Goal: Task Accomplishment & Management: Manage account settings

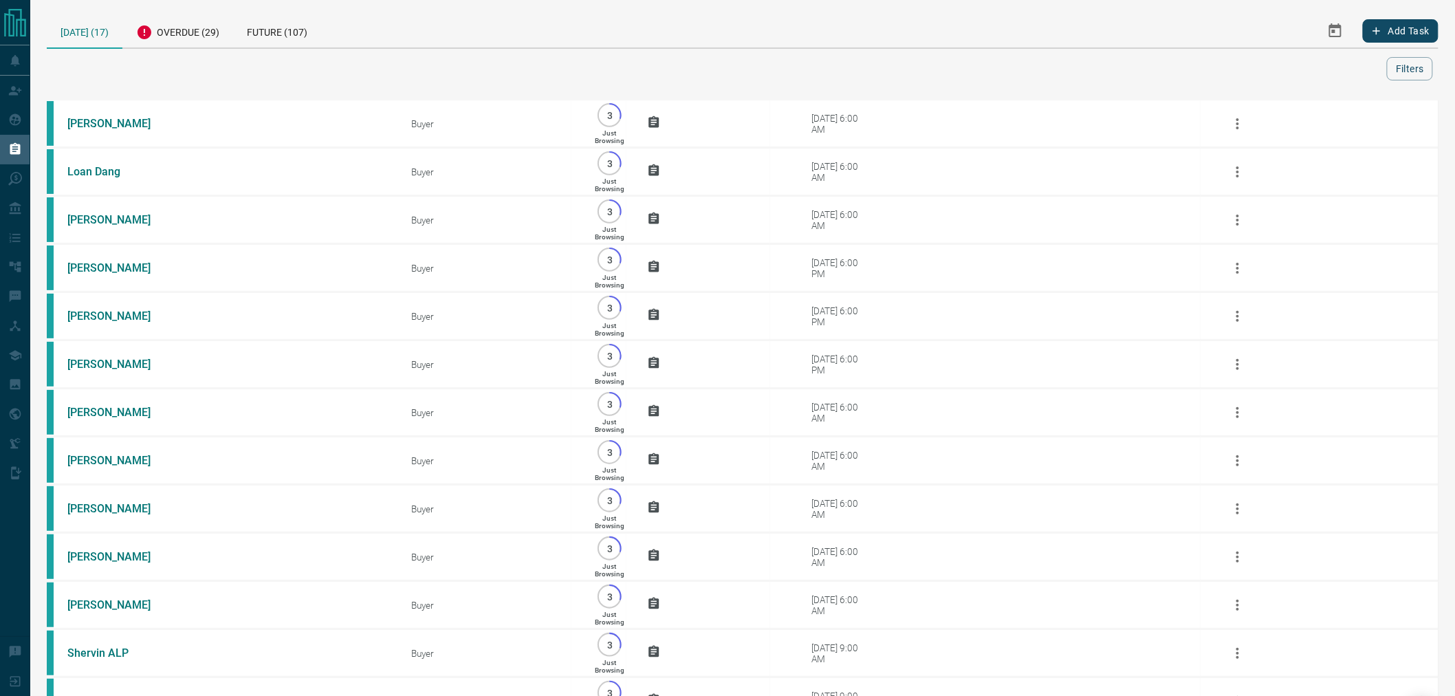
click at [523, 23] on div "[DATE] (17) Overdue (29) Future (107)" at bounding box center [534, 31] width 974 height 34
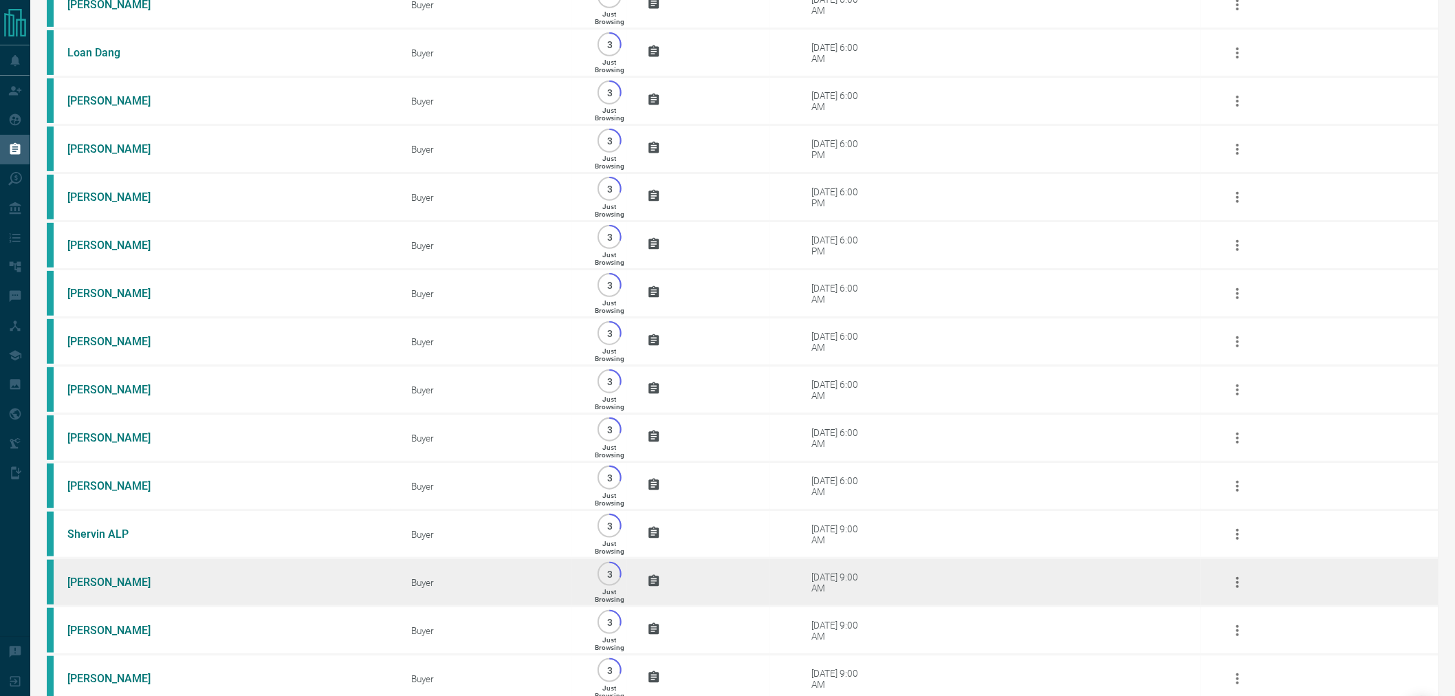
scroll to position [313, 0]
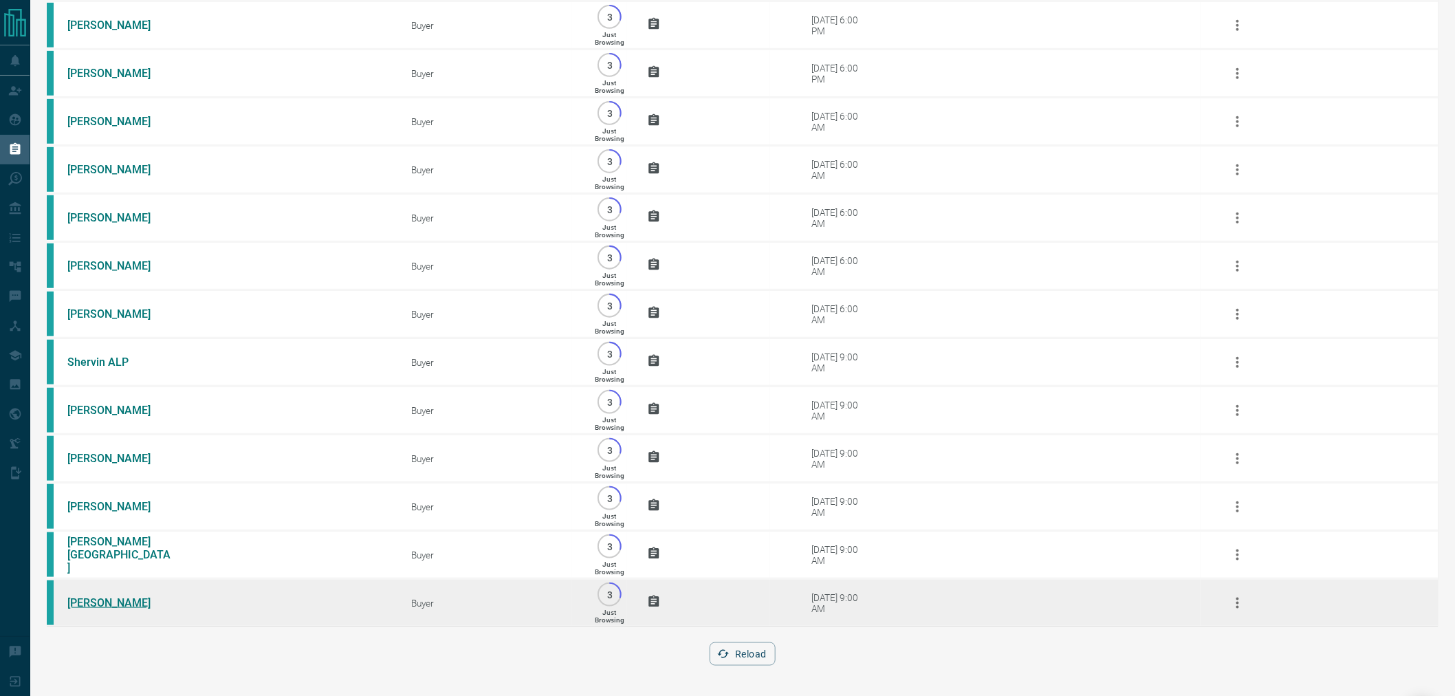
click at [89, 599] on link "[PERSON_NAME]" at bounding box center [118, 602] width 103 height 13
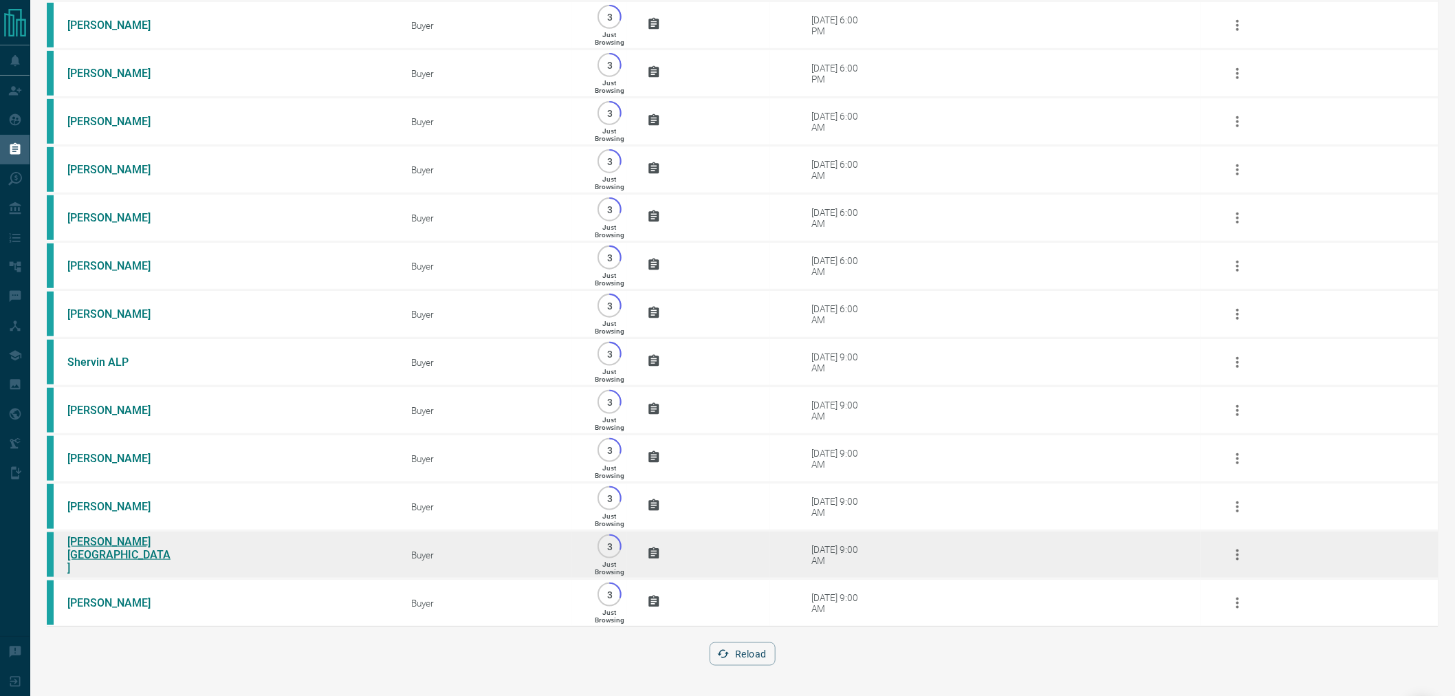
click at [103, 551] on link "[PERSON_NAME][GEOGRAPHIC_DATA]" at bounding box center [118, 554] width 103 height 39
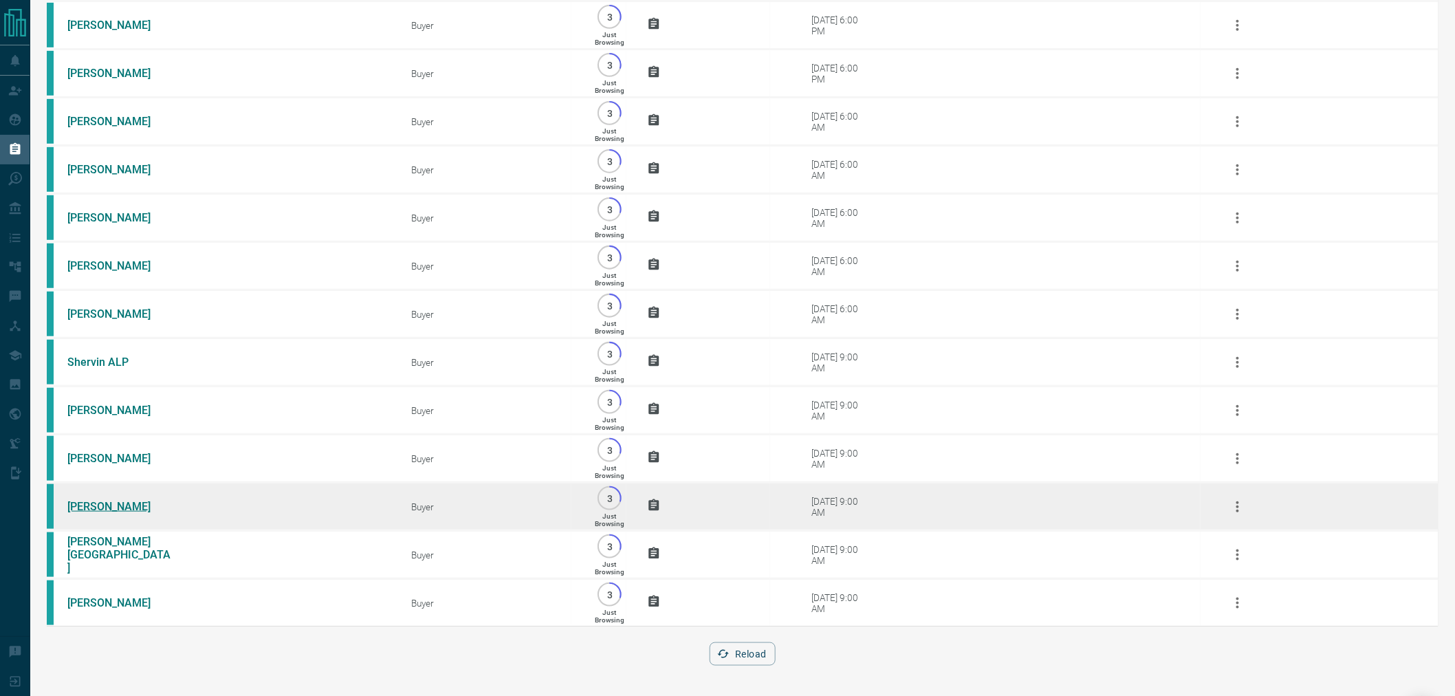
click at [100, 500] on link "[PERSON_NAME]" at bounding box center [118, 506] width 103 height 13
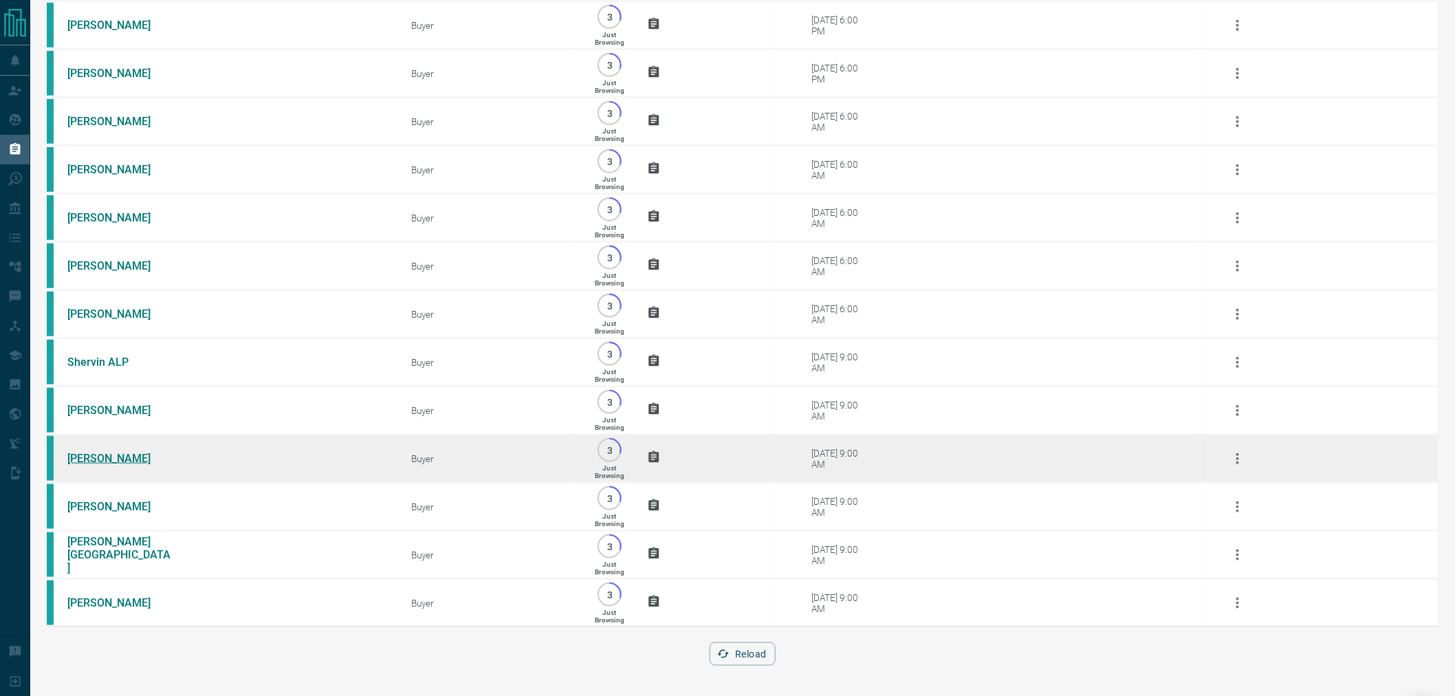
click at [92, 452] on link "[PERSON_NAME]" at bounding box center [118, 458] width 103 height 13
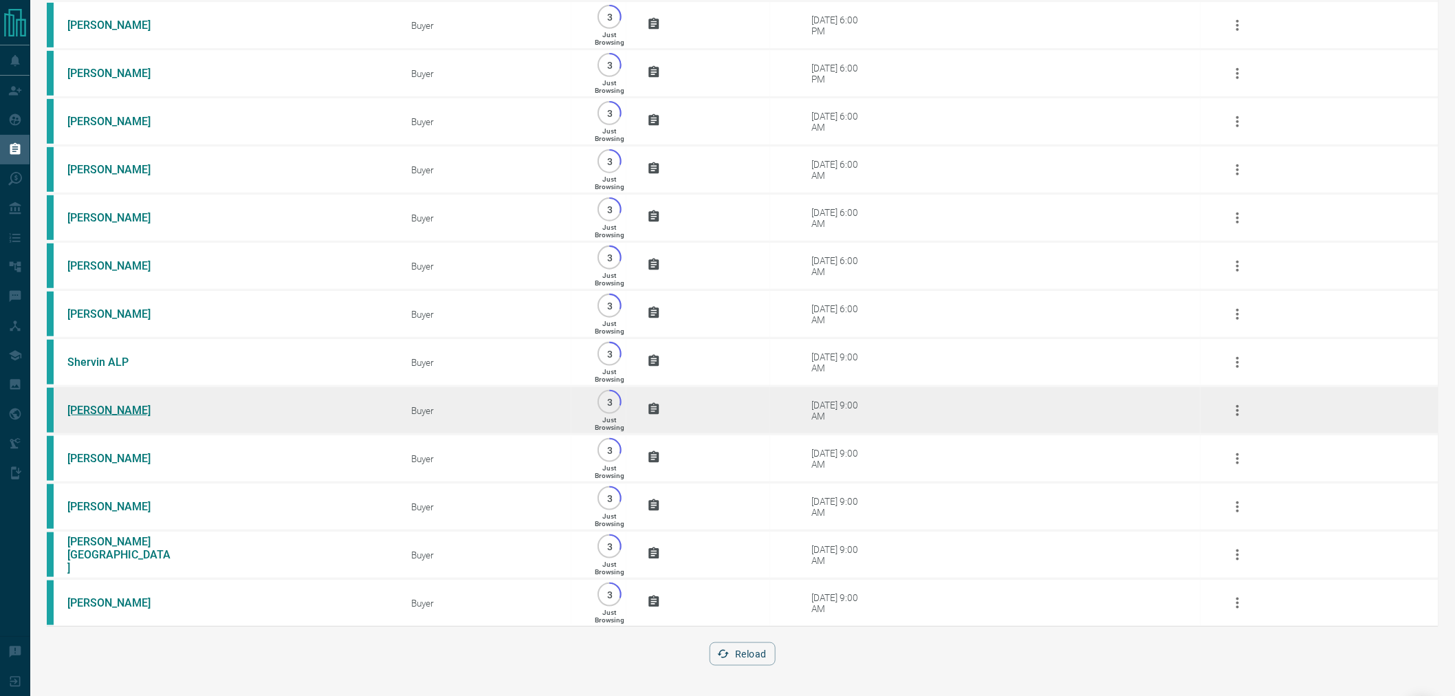
drag, startPoint x: 84, startPoint y: 400, endPoint x: 85, endPoint y: 376, distance: 24.1
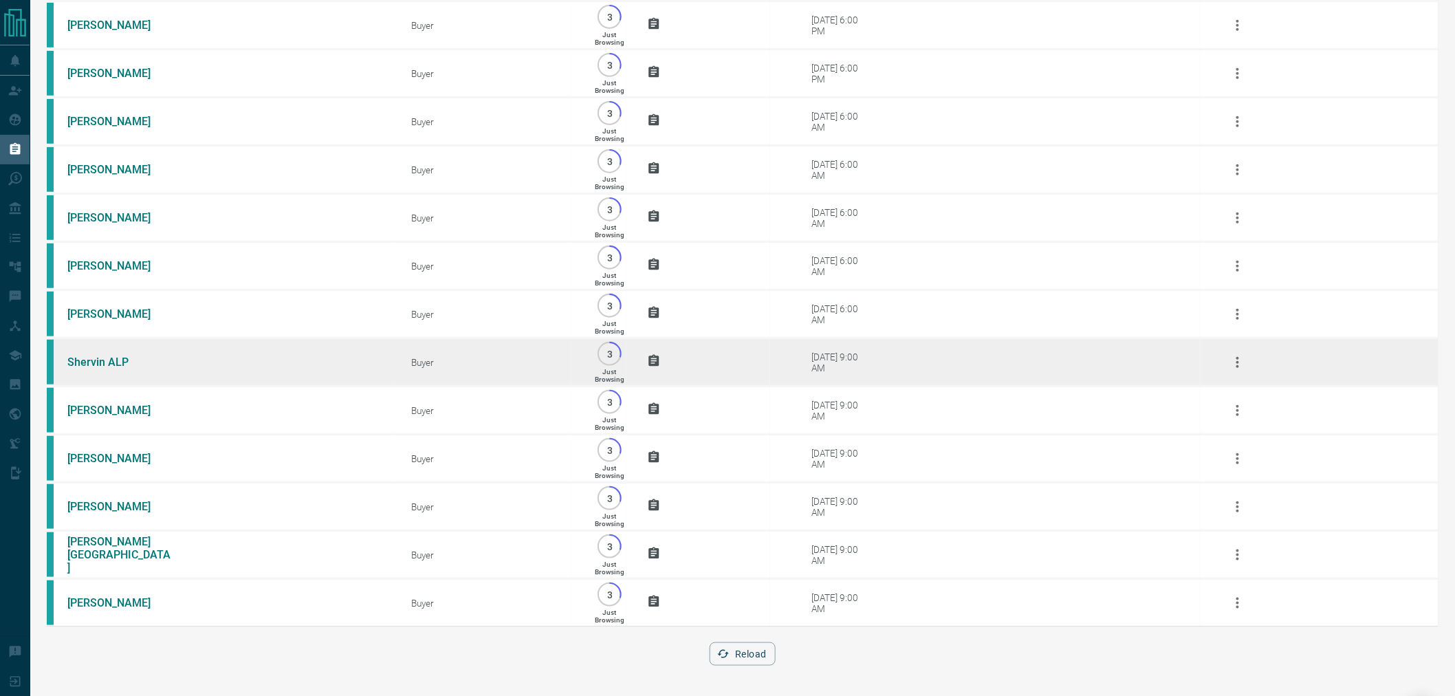
click at [84, 404] on link "[PERSON_NAME]" at bounding box center [118, 410] width 103 height 13
drag, startPoint x: 87, startPoint y: 355, endPoint x: 89, endPoint y: 328, distance: 26.9
click at [88, 355] on link "Shervin ALP" at bounding box center [118, 361] width 103 height 13
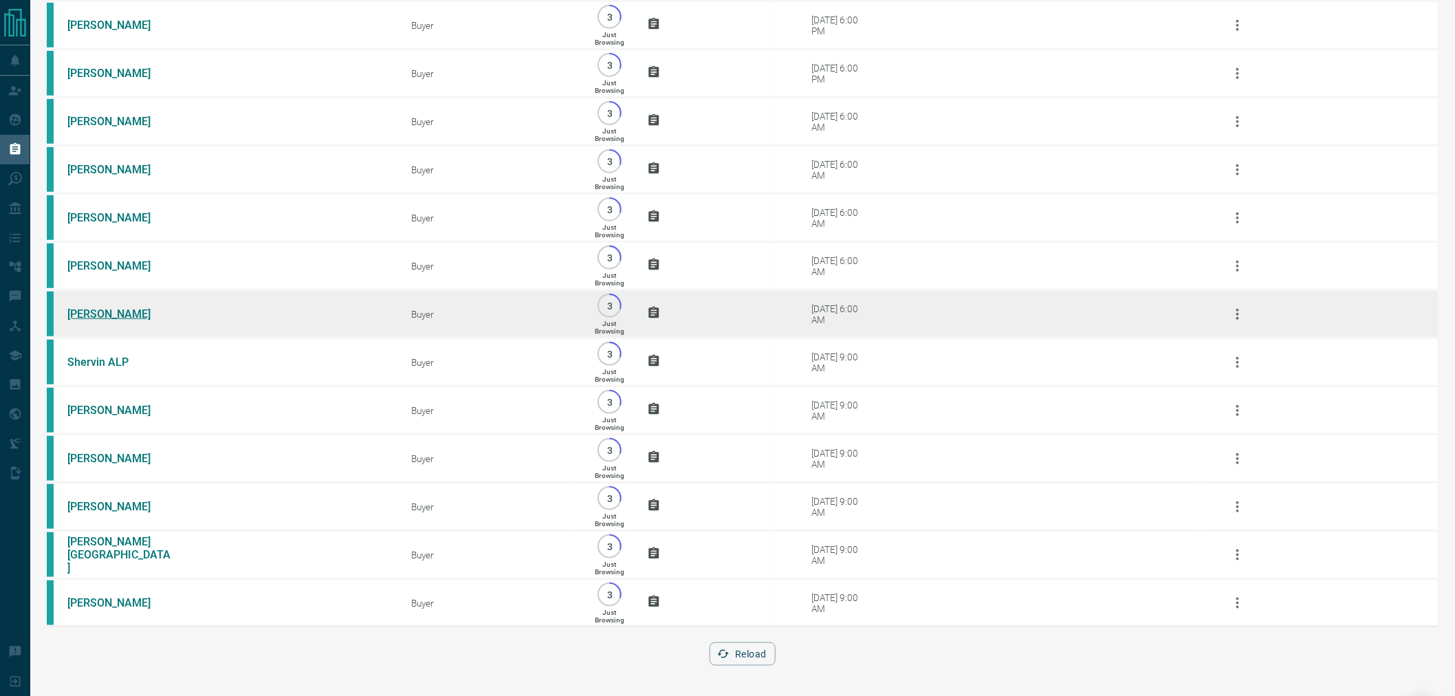
click at [89, 307] on link "[PERSON_NAME]" at bounding box center [118, 313] width 103 height 13
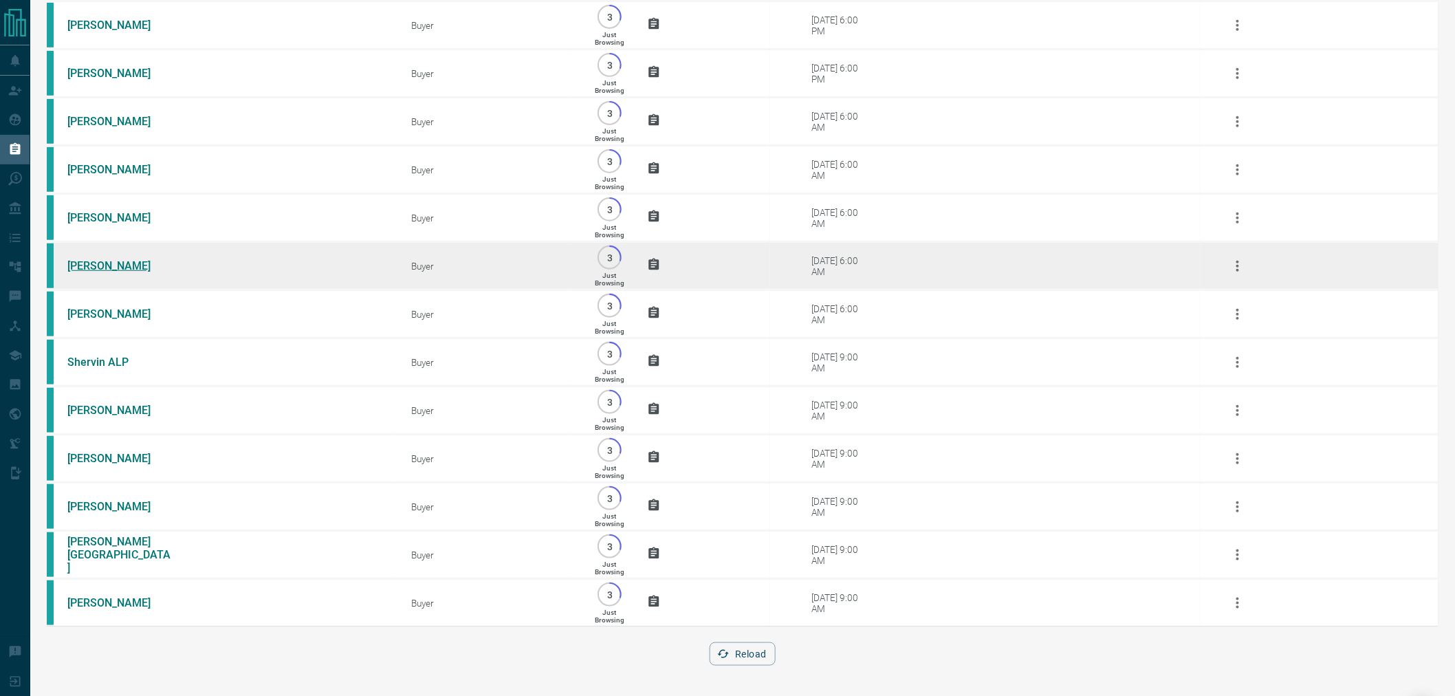
click at [86, 259] on link "[PERSON_NAME]" at bounding box center [118, 265] width 103 height 13
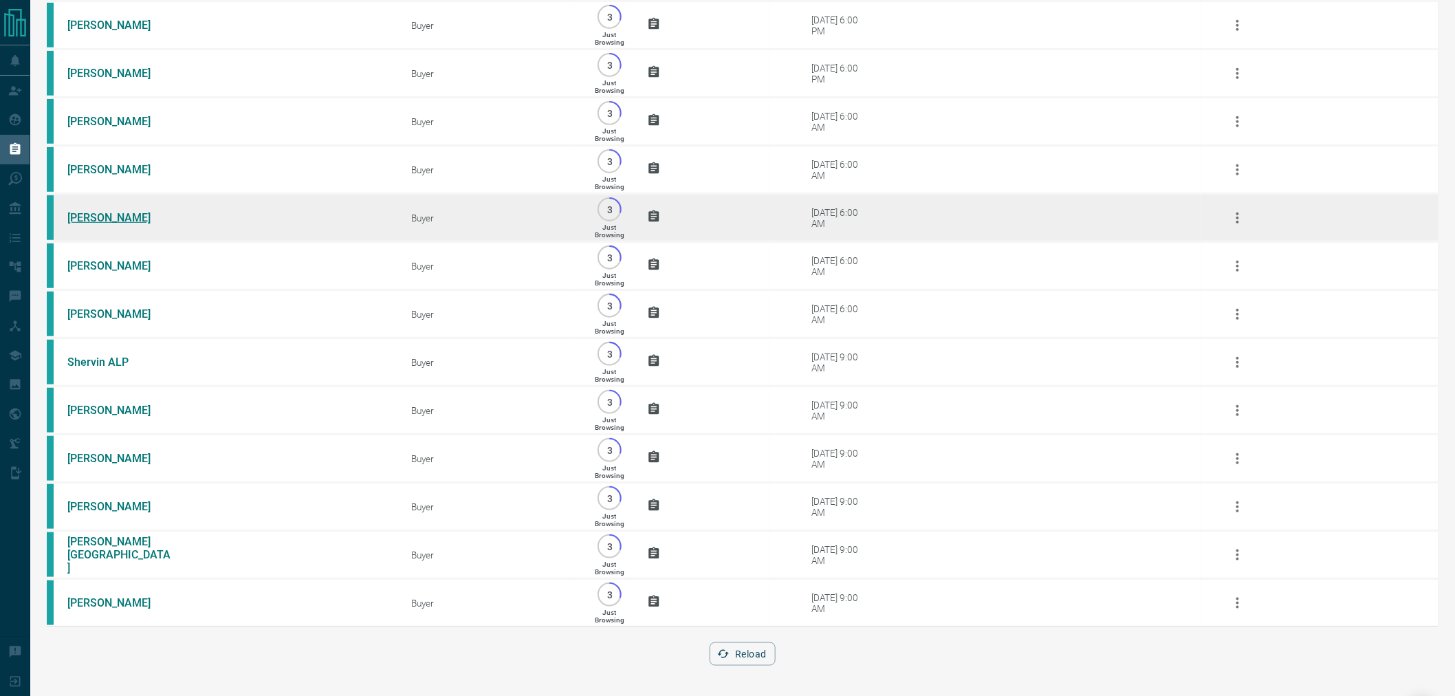
click at [94, 211] on link "[PERSON_NAME]" at bounding box center [118, 217] width 103 height 13
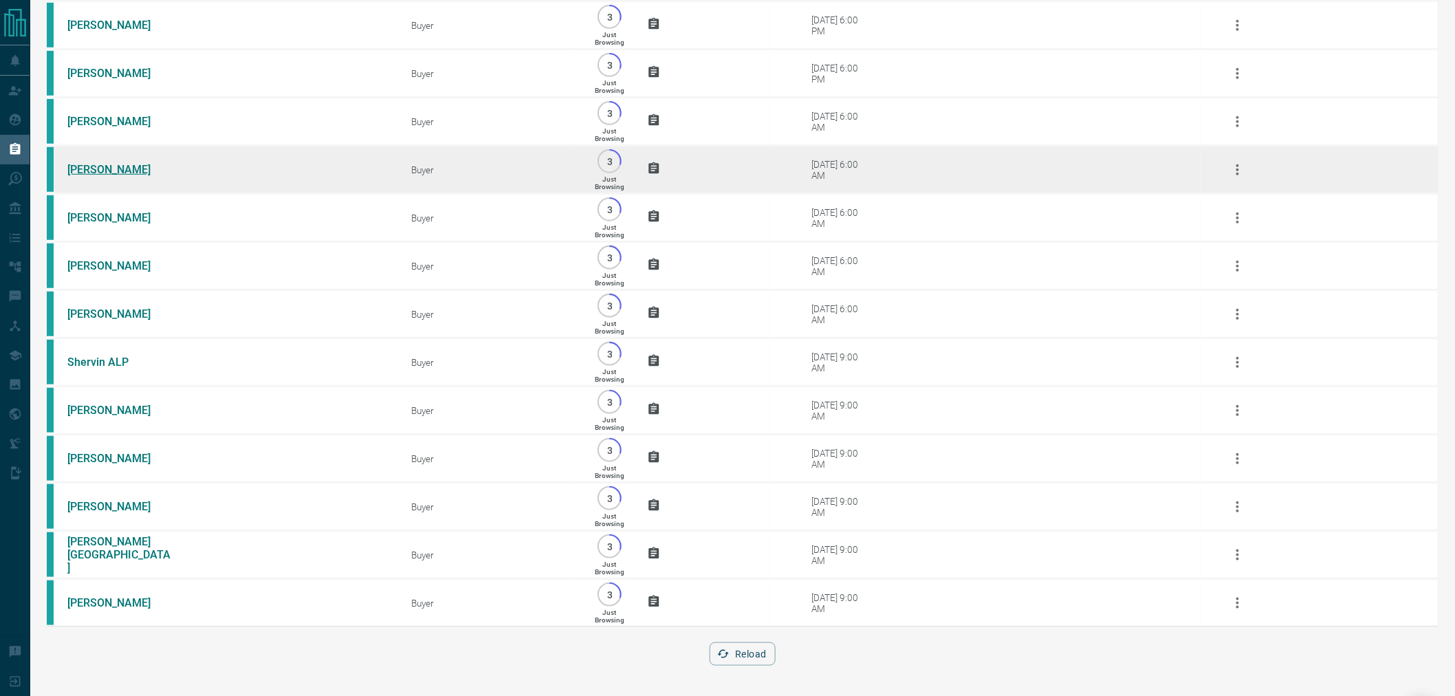
click at [100, 163] on link "[PERSON_NAME]" at bounding box center [118, 169] width 103 height 13
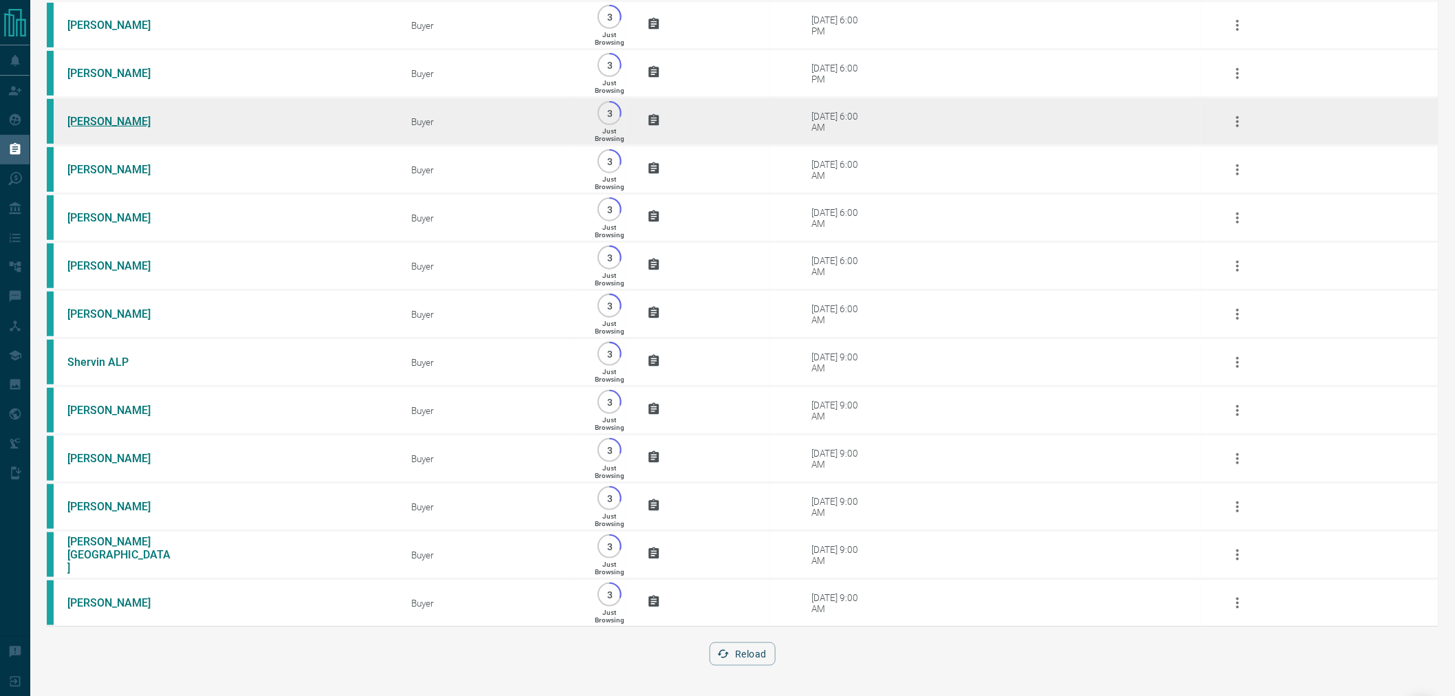
click at [100, 115] on link "[PERSON_NAME]" at bounding box center [118, 121] width 103 height 13
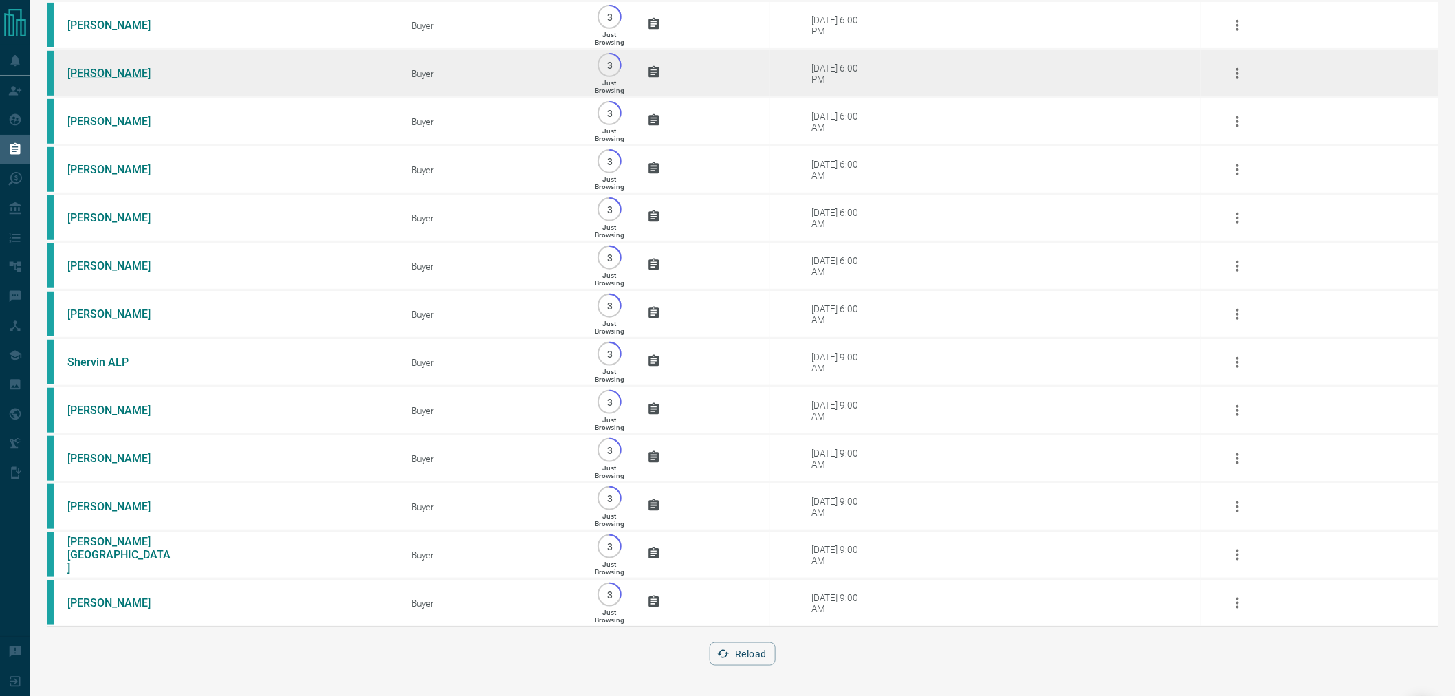
click at [100, 67] on link "[PERSON_NAME]" at bounding box center [118, 73] width 103 height 13
